Goal: Information Seeking & Learning: Find specific fact

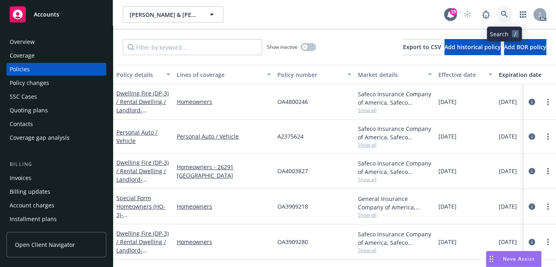
click at [503, 18] on icon at bounding box center [503, 14] width 7 height 7
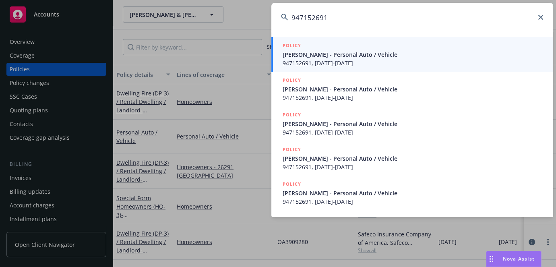
type input "947152691"
click at [353, 55] on span "[PERSON_NAME] - Personal Auto / Vehicle" at bounding box center [412, 54] width 261 height 8
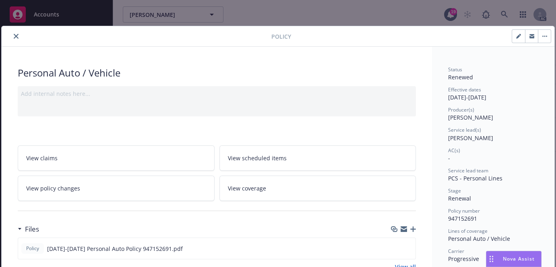
click at [15, 36] on icon "close" at bounding box center [16, 36] width 5 height 5
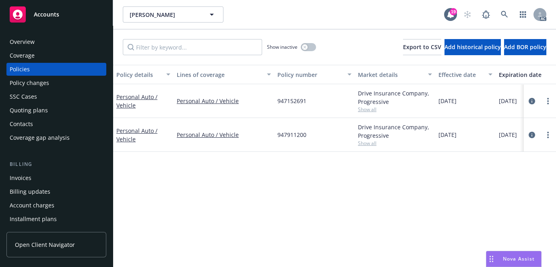
click at [49, 44] on div "Overview" at bounding box center [56, 41] width 93 height 13
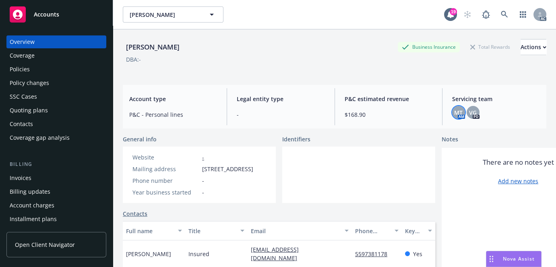
click at [454, 113] on span "MT" at bounding box center [458, 112] width 8 height 8
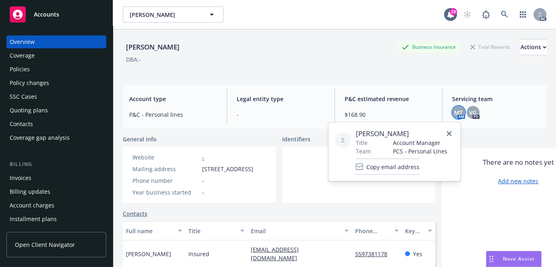
drag, startPoint x: 355, startPoint y: 131, endPoint x: 410, endPoint y: 133, distance: 54.7
click at [410, 133] on span "[PERSON_NAME]" at bounding box center [401, 134] width 91 height 10
copy span "[PERSON_NAME]"
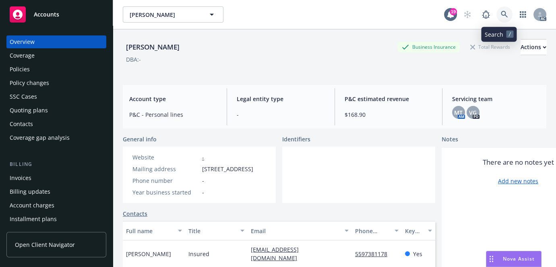
click at [496, 14] on link at bounding box center [504, 14] width 16 height 16
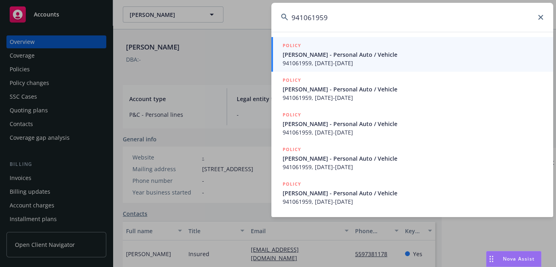
type input "941061959"
click at [338, 62] on span "941061959, [DATE]-[DATE]" at bounding box center [412, 63] width 261 height 8
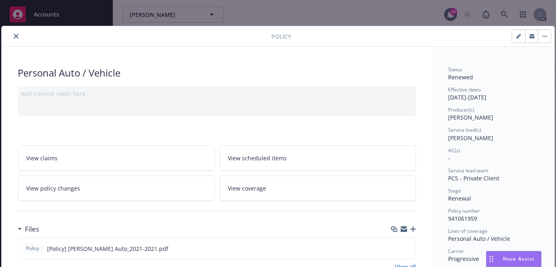
click at [15, 35] on icon "close" at bounding box center [16, 36] width 5 height 5
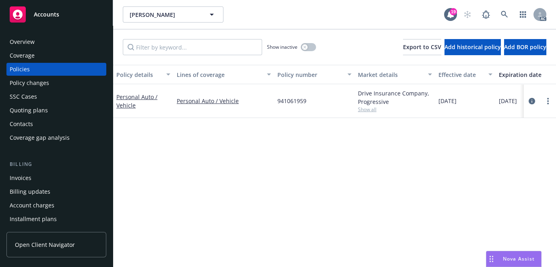
click at [43, 41] on div "Overview" at bounding box center [56, 41] width 93 height 13
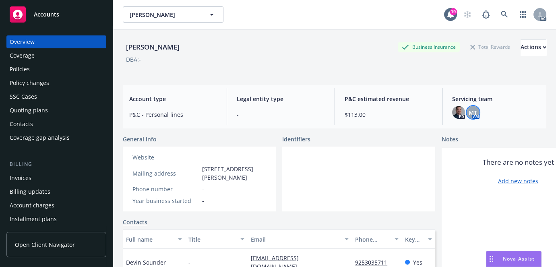
click at [468, 113] on span "MT" at bounding box center [472, 112] width 8 height 8
